Goal: Information Seeking & Learning: Learn about a topic

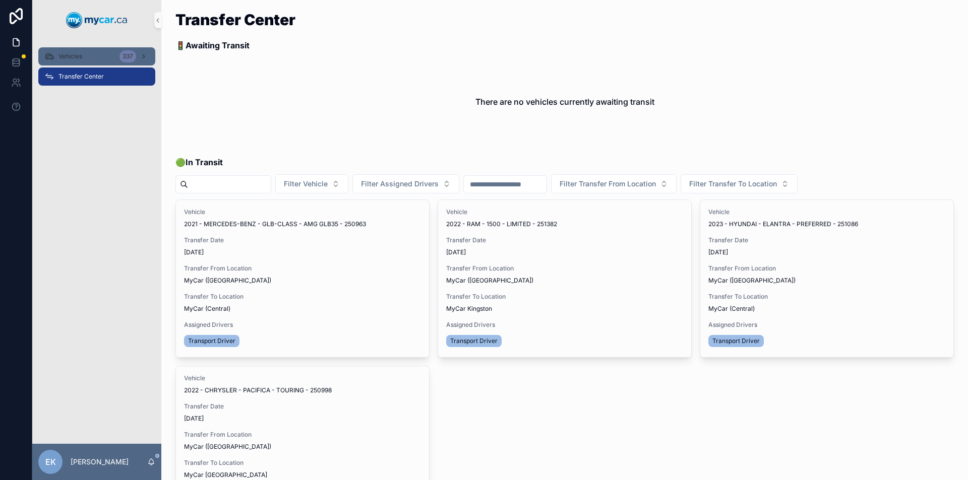
click at [116, 54] on div "Vehicles 337" at bounding box center [96, 56] width 105 height 16
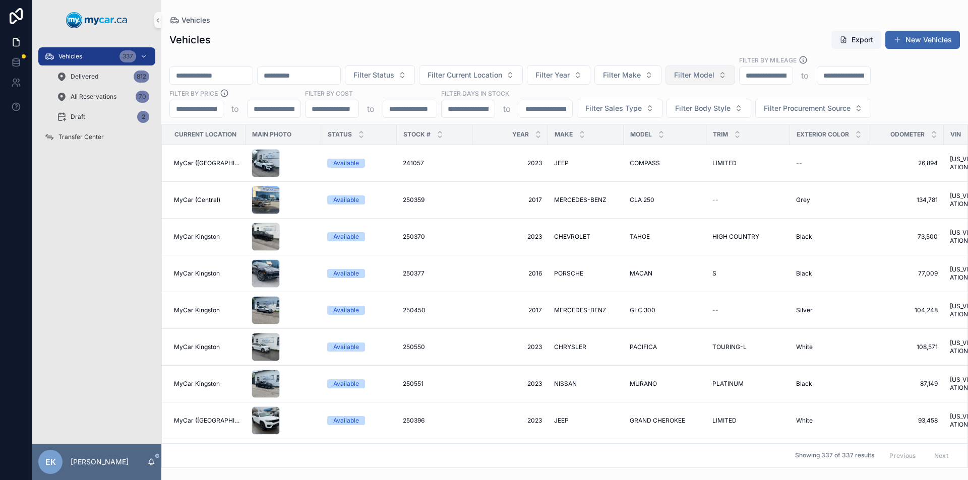
click at [735, 76] on button "Filter Model" at bounding box center [700, 75] width 70 height 19
type input "**"
drag, startPoint x: 704, startPoint y: 116, endPoint x: 639, endPoint y: 92, distance: 69.2
click at [704, 116] on span "EDGE" at bounding box center [704, 116] width 18 height 10
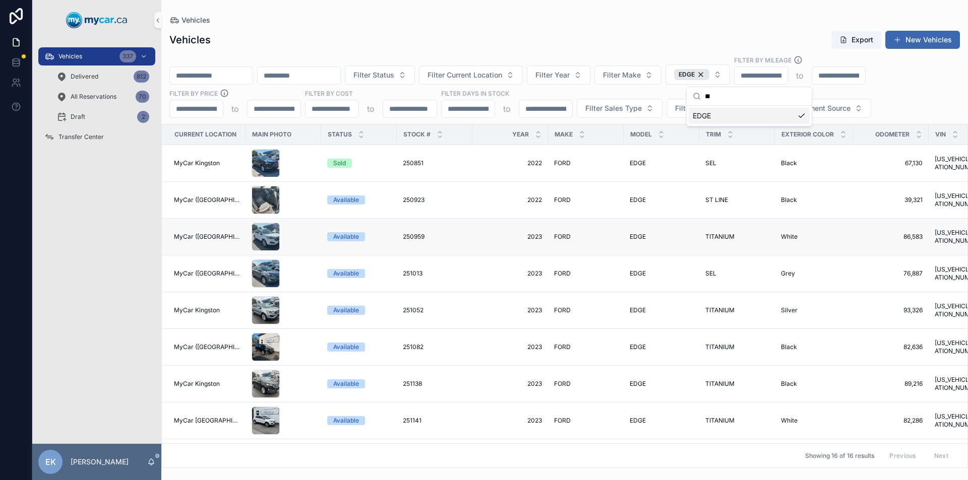
click at [411, 238] on span "250959" at bounding box center [414, 237] width 22 height 8
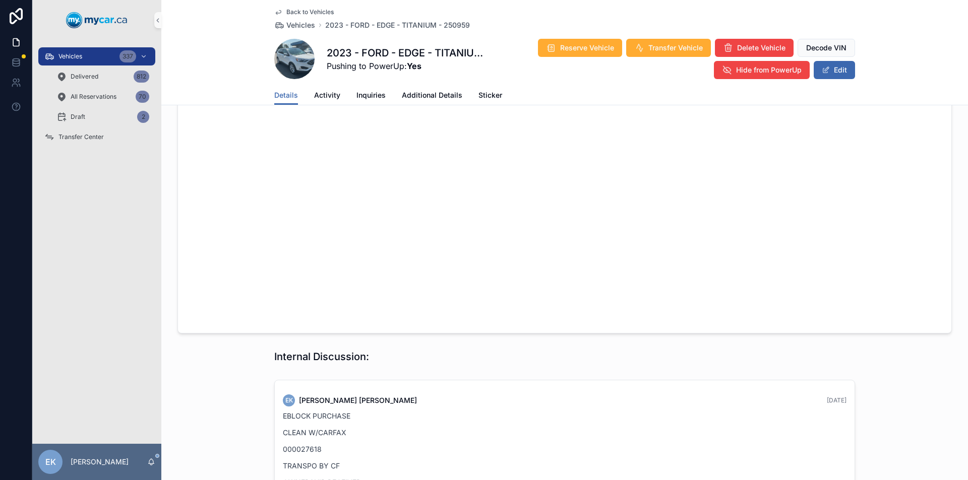
scroll to position [981, 0]
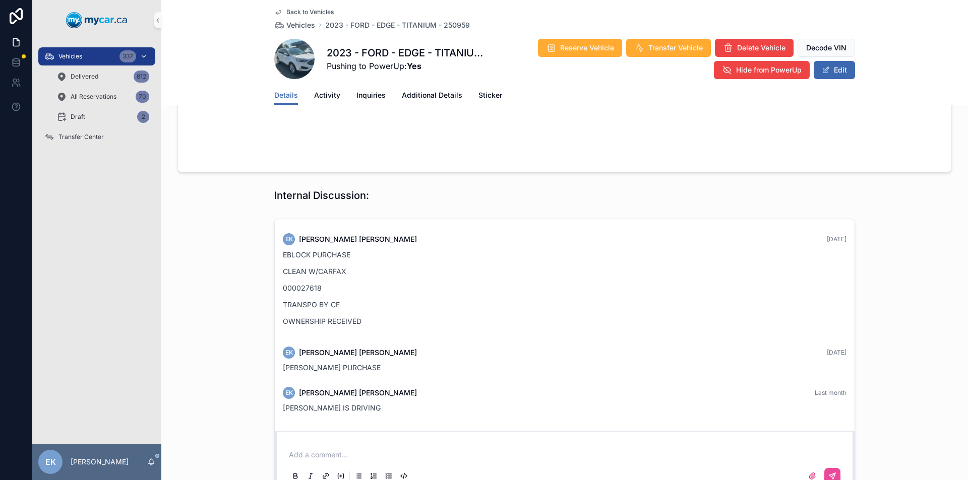
click at [87, 55] on div "Vehicles 337" at bounding box center [96, 56] width 105 height 16
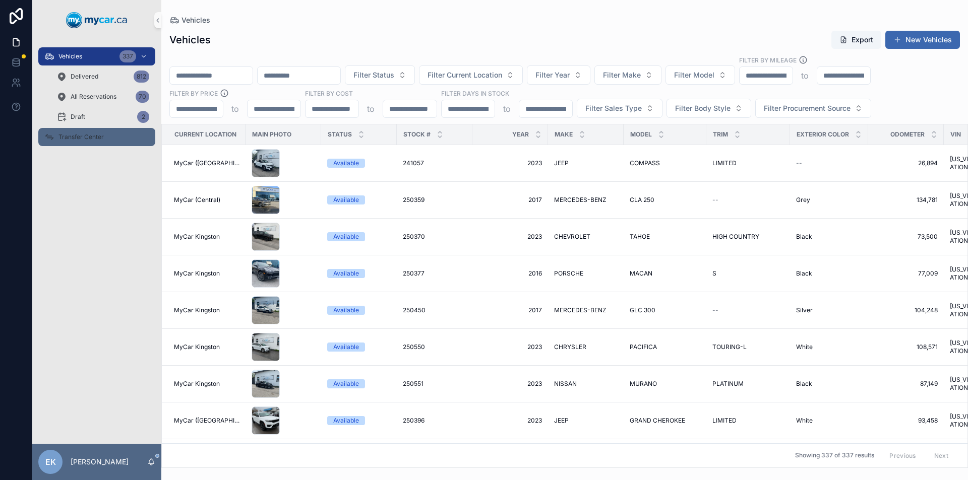
click at [80, 135] on span "Transfer Center" at bounding box center [80, 137] width 45 height 8
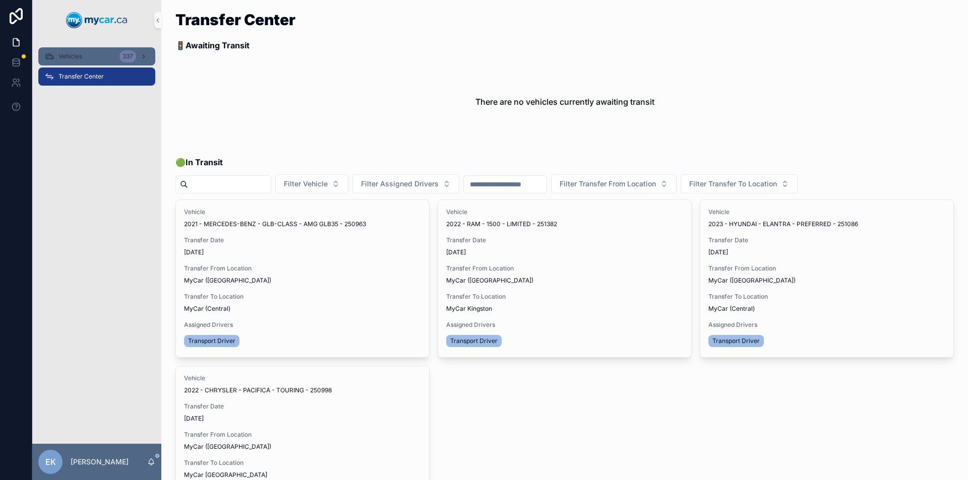
click at [72, 57] on span "Vehicles" at bounding box center [70, 56] width 24 height 8
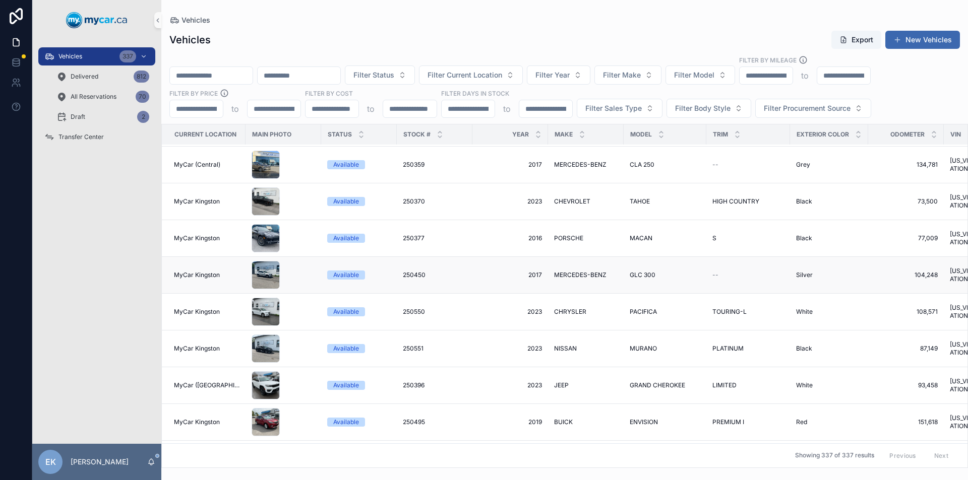
scroll to position [101, 0]
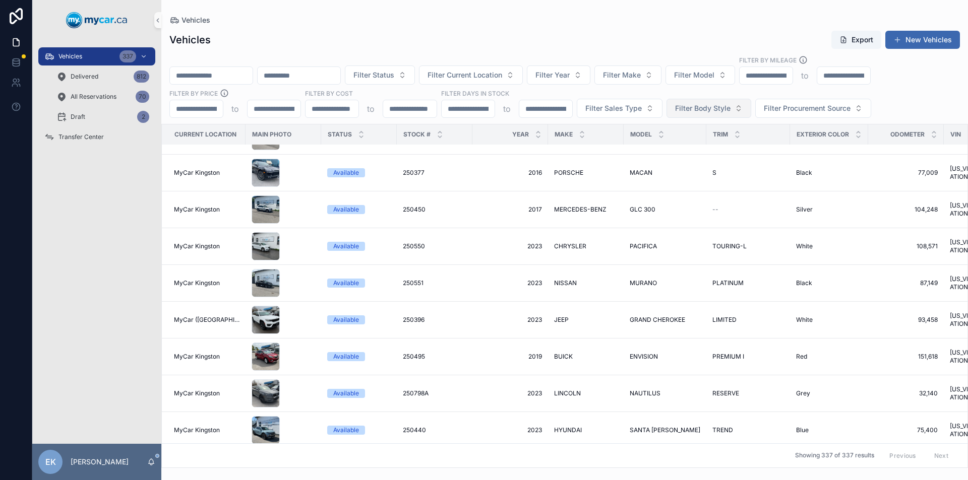
click at [713, 106] on span "Filter Body Style" at bounding box center [702, 108] width 55 height 10
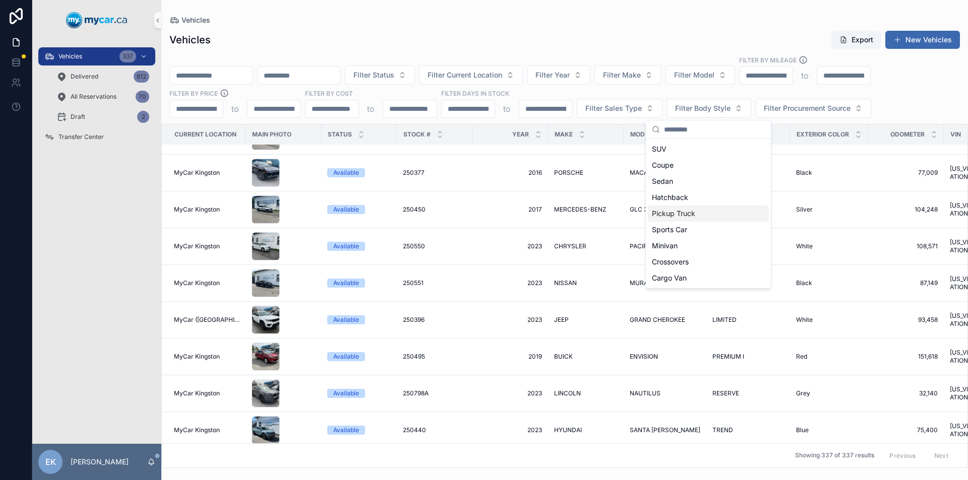
click at [676, 214] on div "Pickup Truck" at bounding box center [708, 214] width 121 height 16
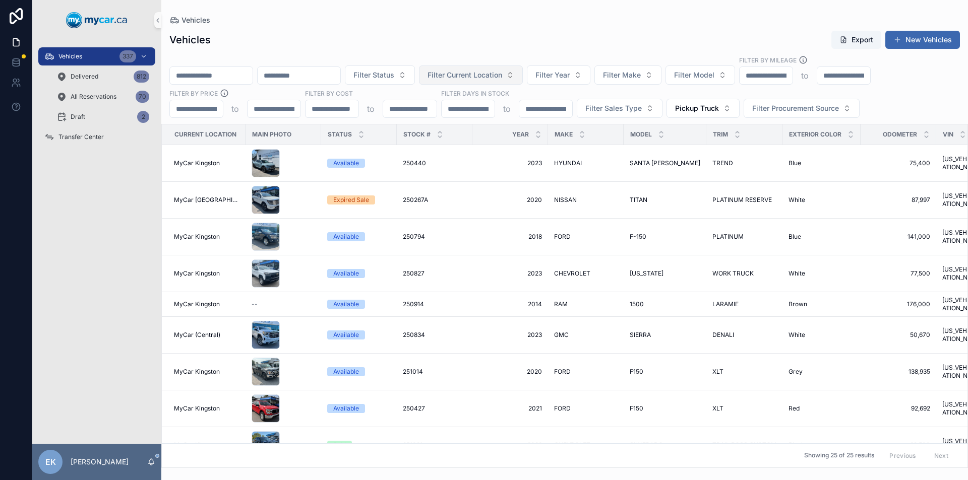
click at [502, 78] on span "Filter Current Location" at bounding box center [465, 75] width 75 height 10
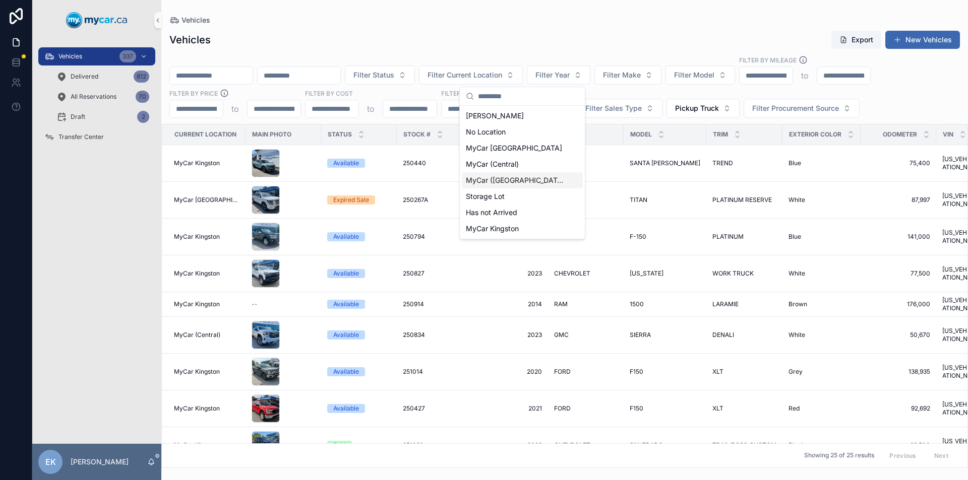
click at [508, 184] on span "MyCar ([GEOGRAPHIC_DATA])" at bounding box center [516, 180] width 101 height 10
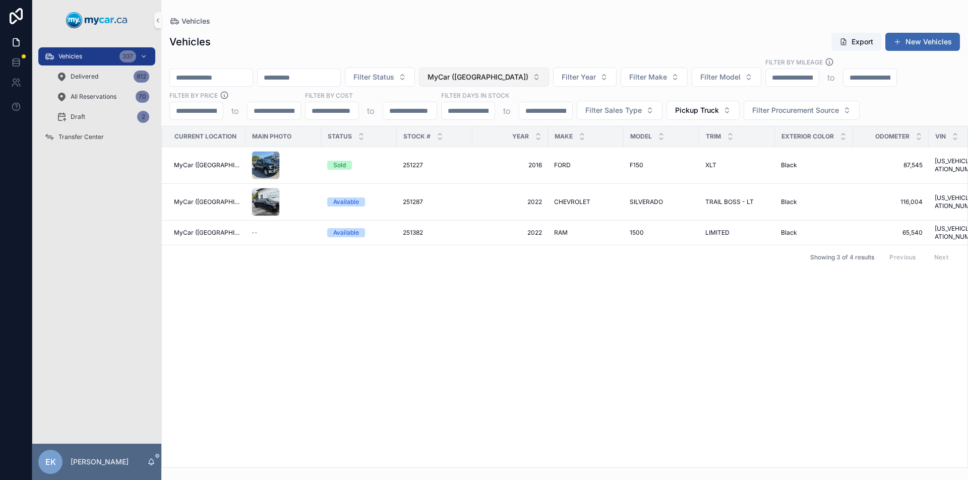
click at [549, 73] on button "MyCar ([GEOGRAPHIC_DATA])" at bounding box center [484, 77] width 130 height 19
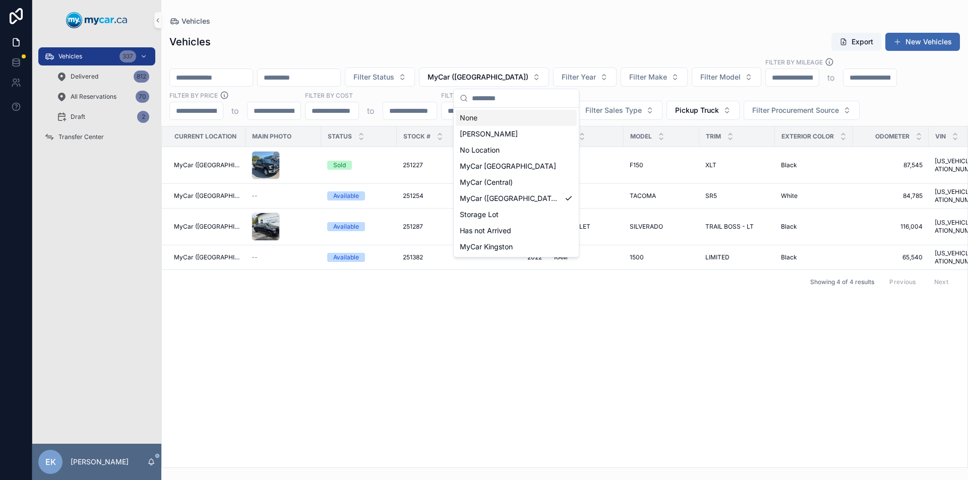
click at [502, 118] on div "None" at bounding box center [516, 118] width 121 height 16
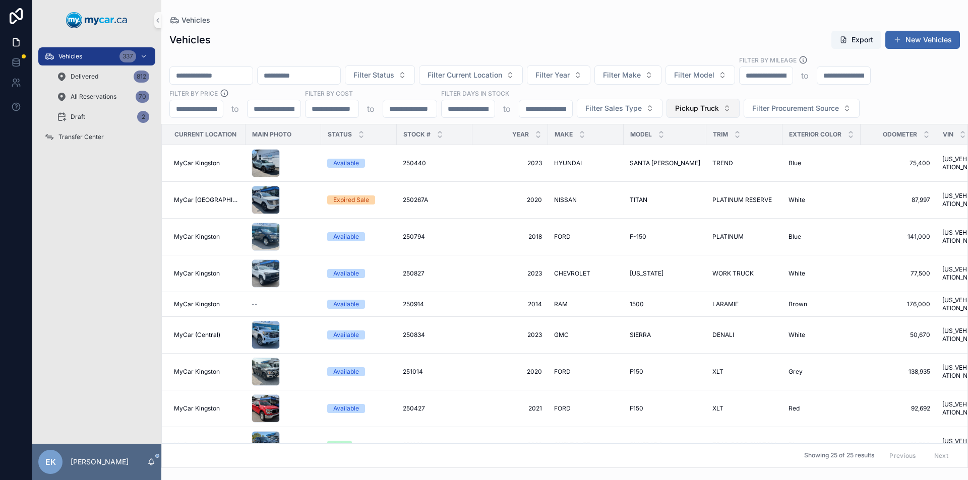
click at [728, 107] on button "Pickup Truck" at bounding box center [702, 108] width 73 height 19
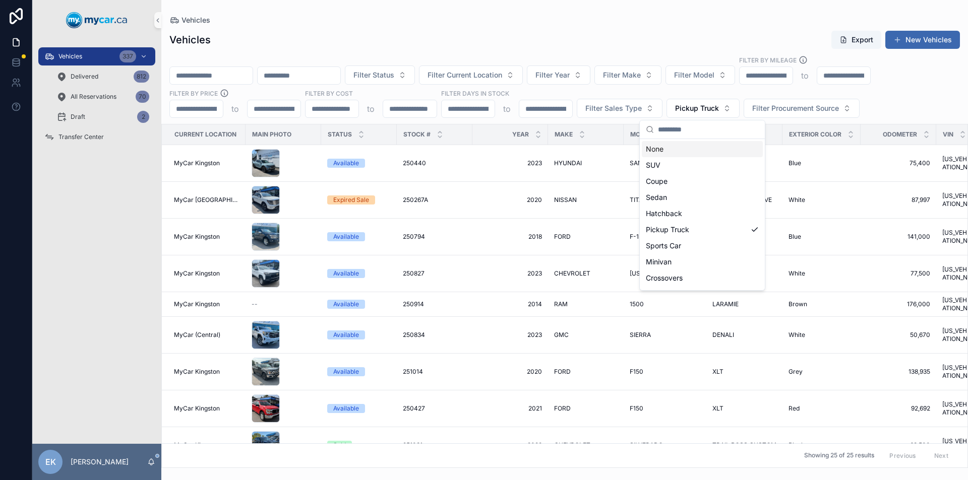
click at [670, 150] on div "None" at bounding box center [702, 149] width 121 height 16
